Goal: Information Seeking & Learning: Learn about a topic

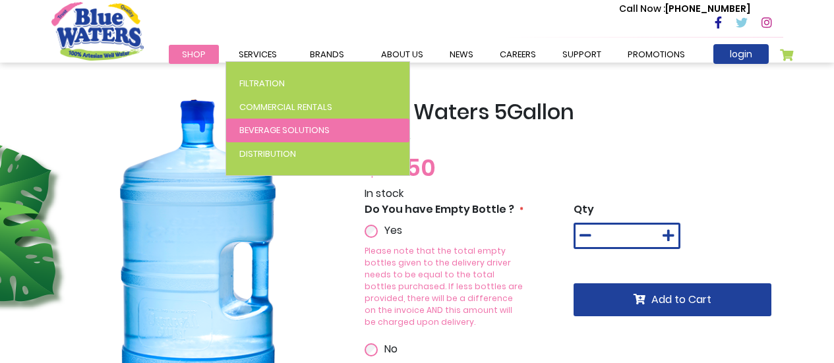
click at [315, 130] on span "Beverage Solutions" at bounding box center [284, 130] width 90 height 13
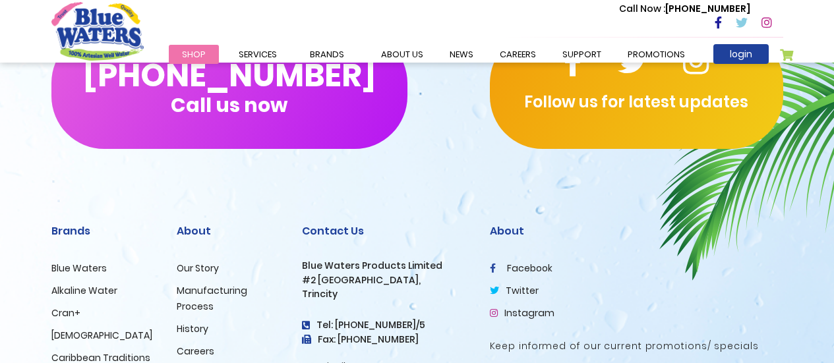
scroll to position [2810, 0]
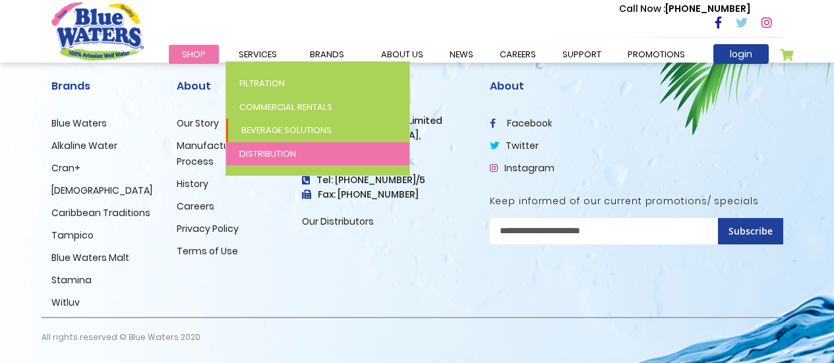
click at [284, 154] on span "Distribution" at bounding box center [267, 154] width 57 height 13
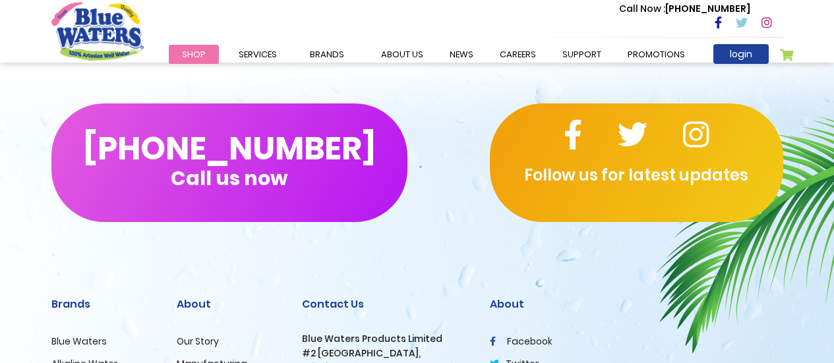
scroll to position [923, 0]
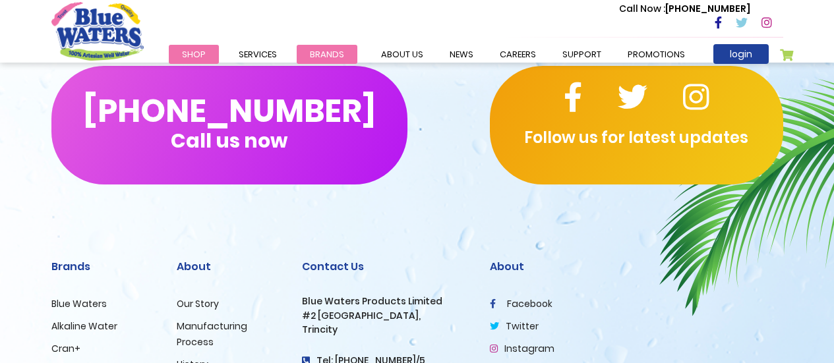
click at [326, 61] on li "Brands Blue Waters Alkaline Water Cran+ Juse Caribbean Traditions Tampico Blue …" at bounding box center [327, 54] width 61 height 16
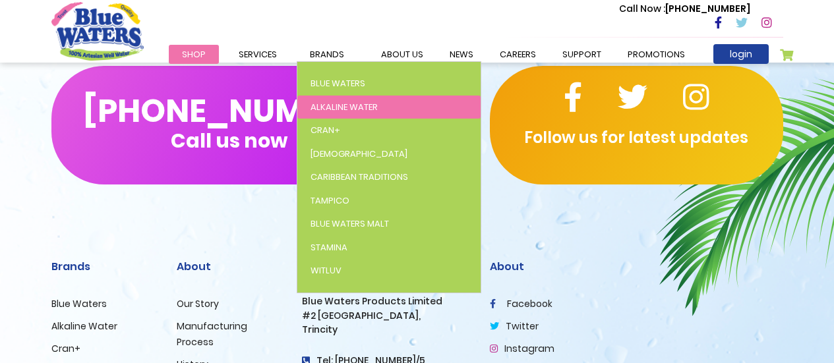
click at [345, 104] on span "Alkaline Water" at bounding box center [344, 107] width 67 height 13
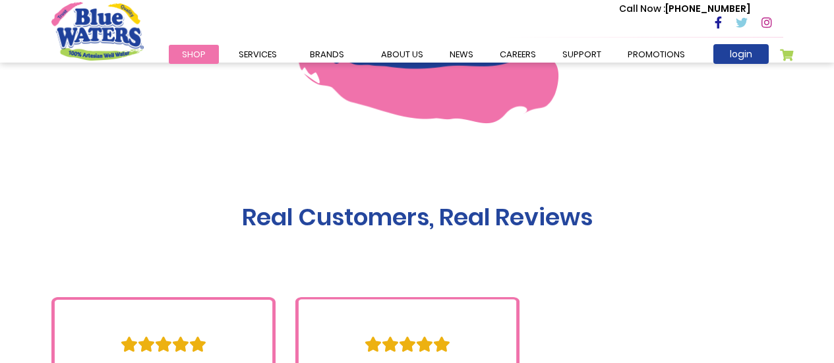
scroll to position [923, 0]
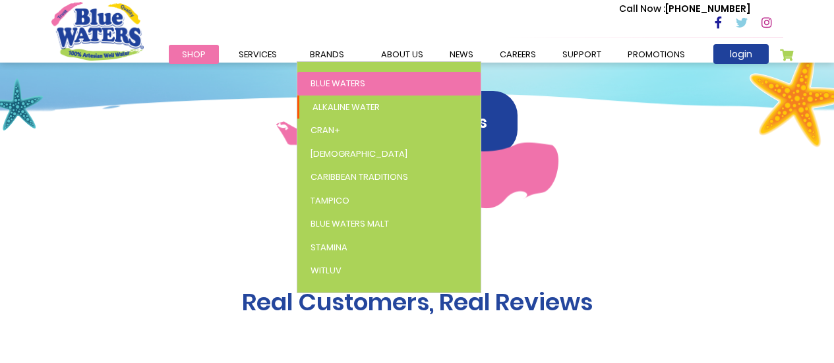
click at [353, 85] on span "Blue Waters" at bounding box center [338, 83] width 55 height 13
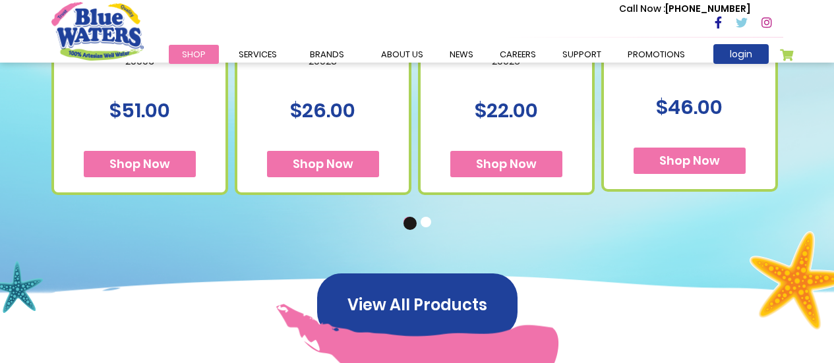
scroll to position [1055, 0]
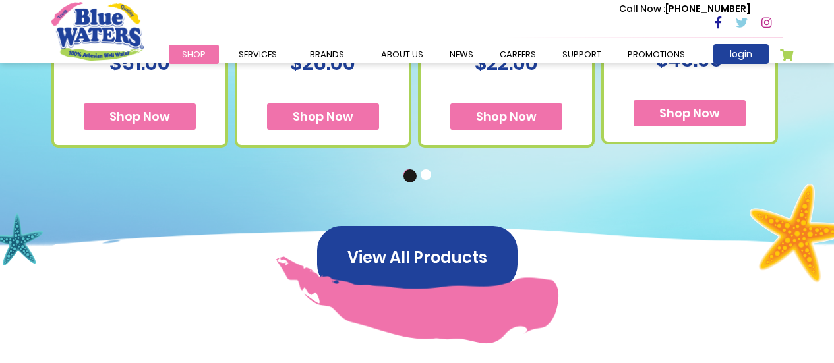
click at [426, 175] on button "2" at bounding box center [427, 175] width 13 height 13
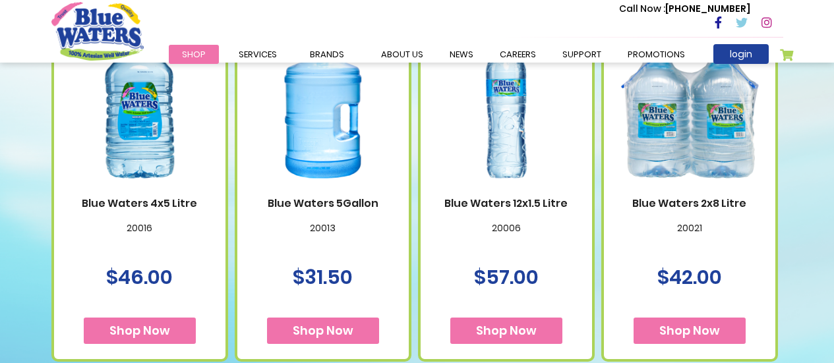
scroll to position [923, 0]
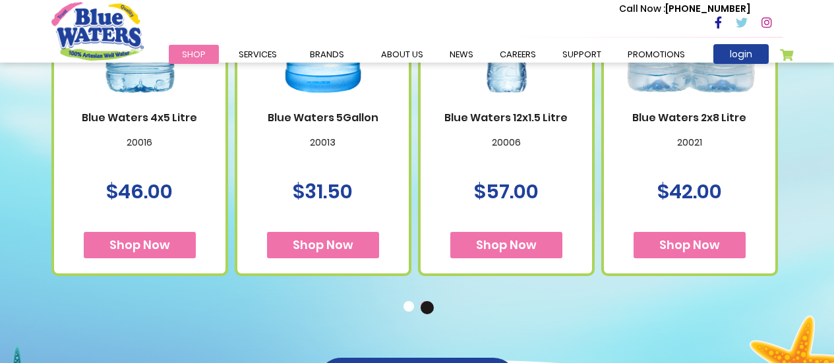
click at [347, 117] on link "Blue Waters 5Gallon" at bounding box center [323, 117] width 145 height 13
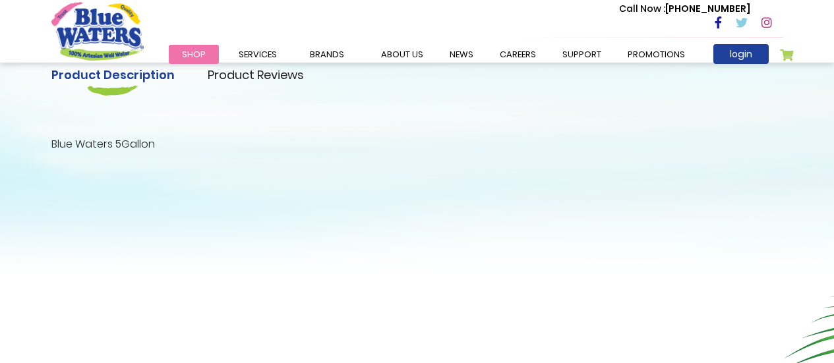
scroll to position [527, 0]
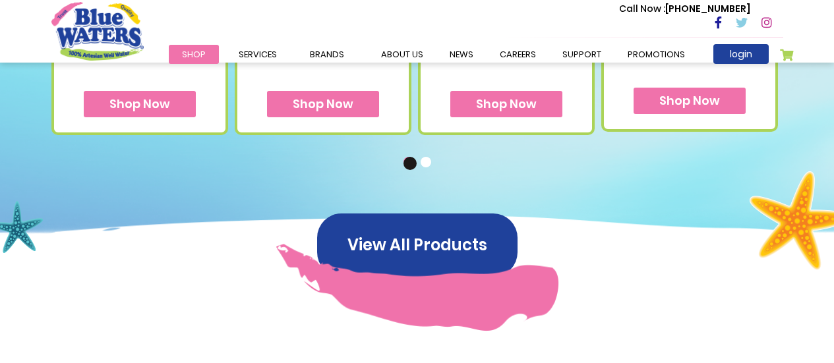
scroll to position [1055, 0]
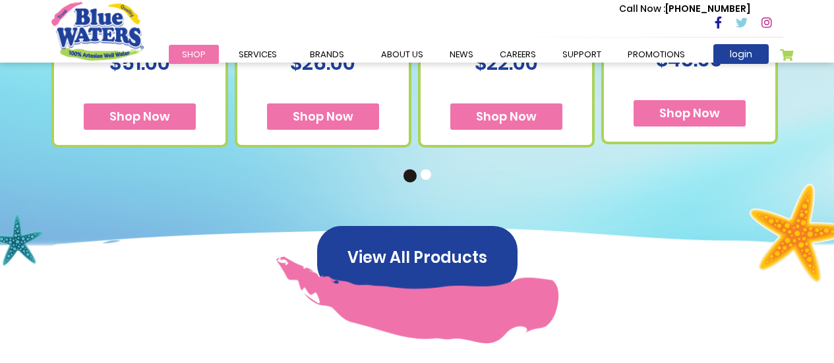
click at [431, 174] on button "2" at bounding box center [427, 175] width 13 height 13
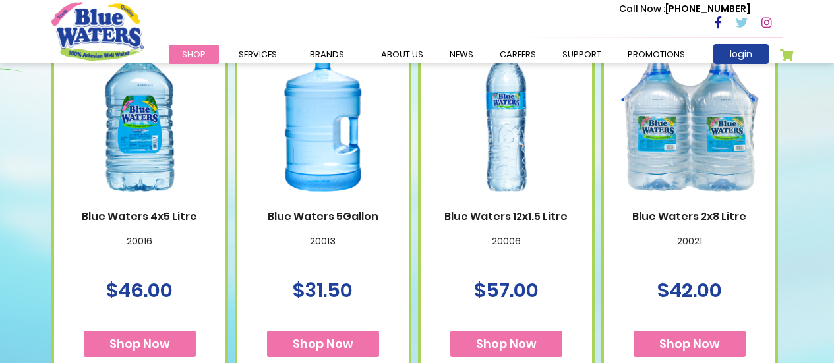
scroll to position [791, 0]
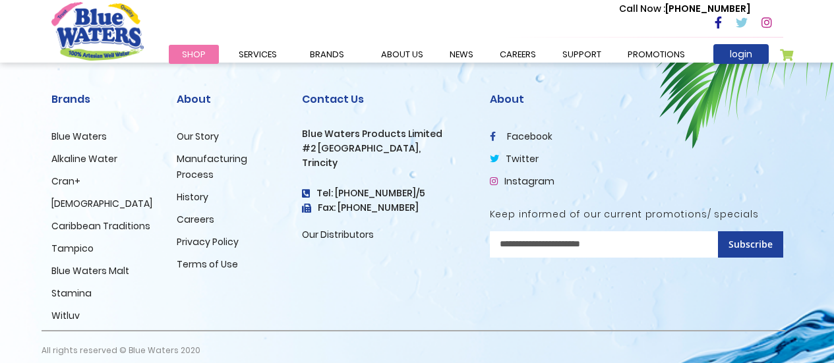
scroll to position [1877, 0]
